Goal: Task Accomplishment & Management: Manage account settings

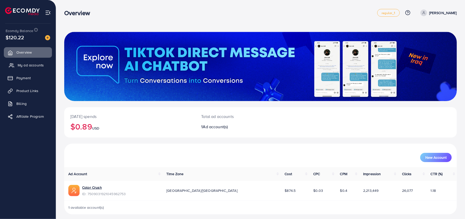
click at [28, 64] on span "My ad accounts" at bounding box center [31, 64] width 26 height 5
